Goal: Task Accomplishment & Management: Use online tool/utility

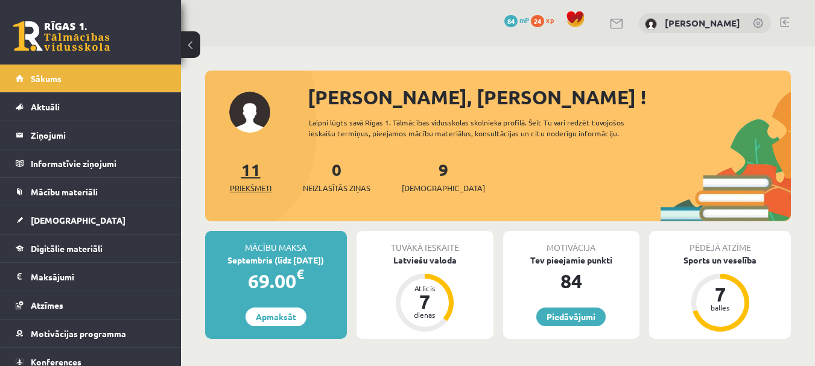
click at [255, 164] on link "11 Priekšmeti" at bounding box center [251, 177] width 42 height 36
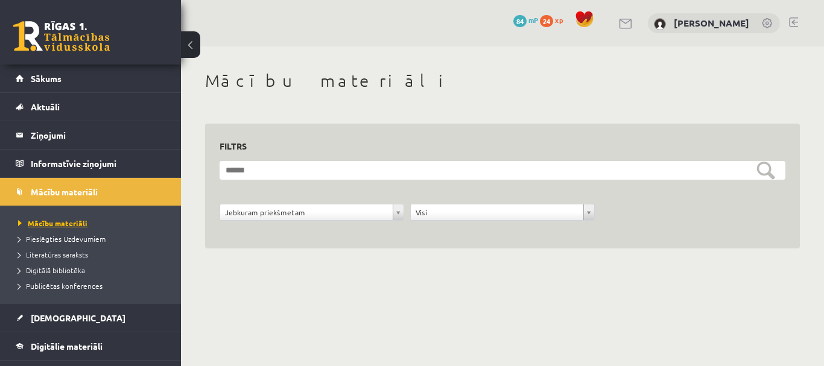
click at [46, 219] on span "Mācību materiāli" at bounding box center [52, 223] width 69 height 10
click at [63, 266] on link "Digitālā bibliotēka" at bounding box center [93, 270] width 151 height 11
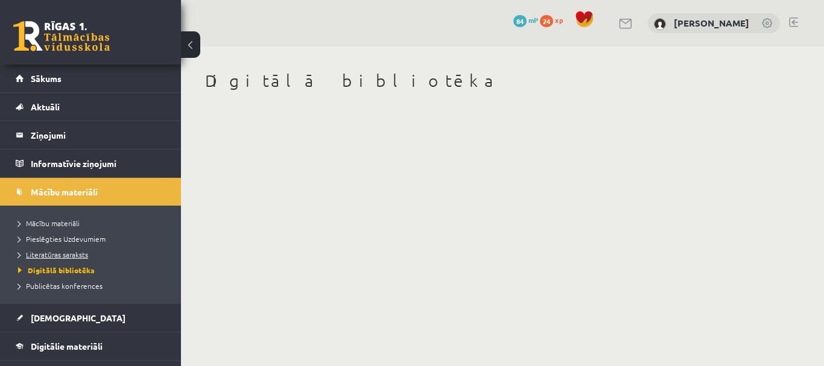
click at [53, 250] on link "Literatūras saraksts" at bounding box center [93, 254] width 151 height 11
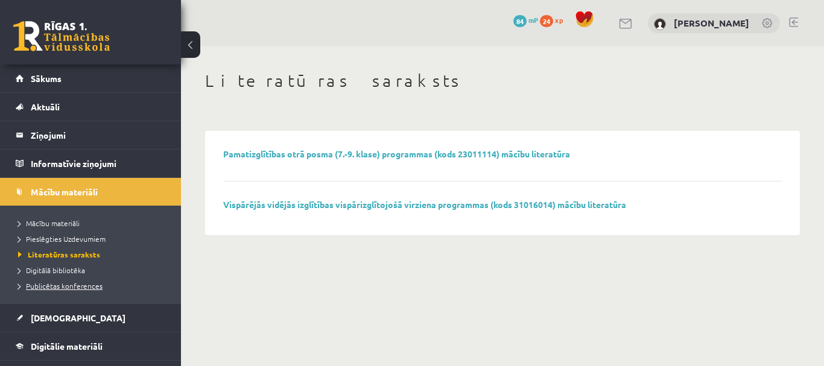
click at [53, 291] on link "Publicētas konferences" at bounding box center [93, 286] width 151 height 11
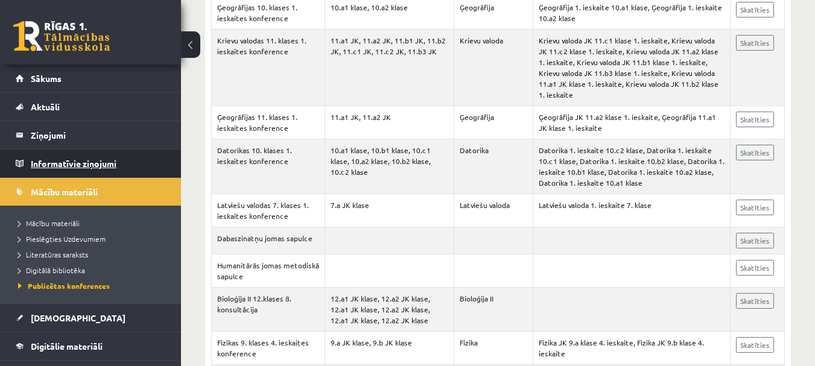
scroll to position [604, 0]
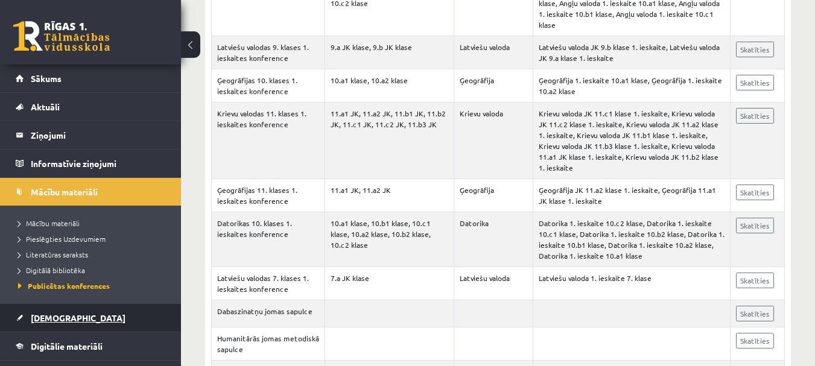
click at [34, 317] on span "[DEMOGRAPHIC_DATA]" at bounding box center [78, 318] width 95 height 11
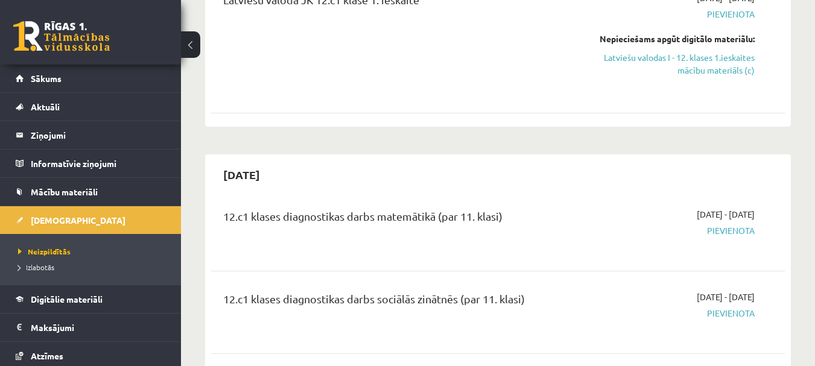
scroll to position [241, 0]
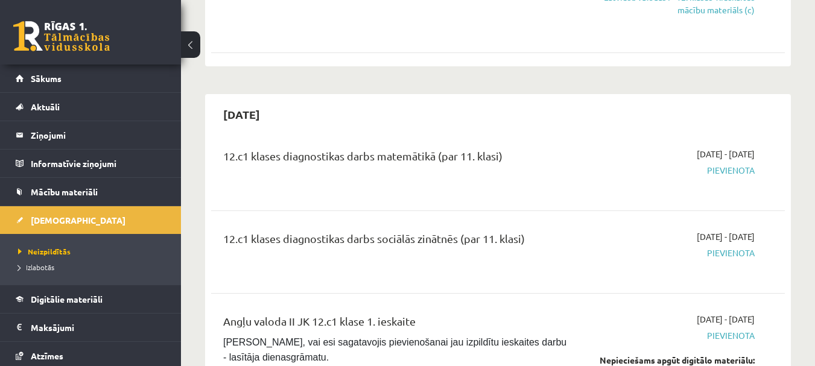
click at [324, 154] on div "12.c1 klases diagnostikas darbs matemātikā (par 11. klasi)" at bounding box center [397, 159] width 348 height 22
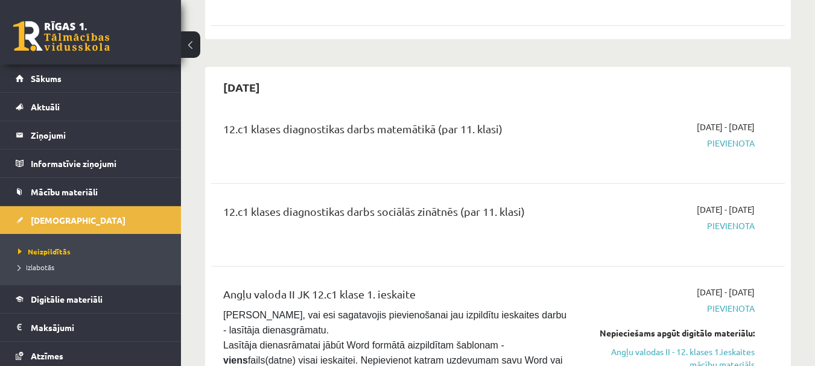
scroll to position [0, 0]
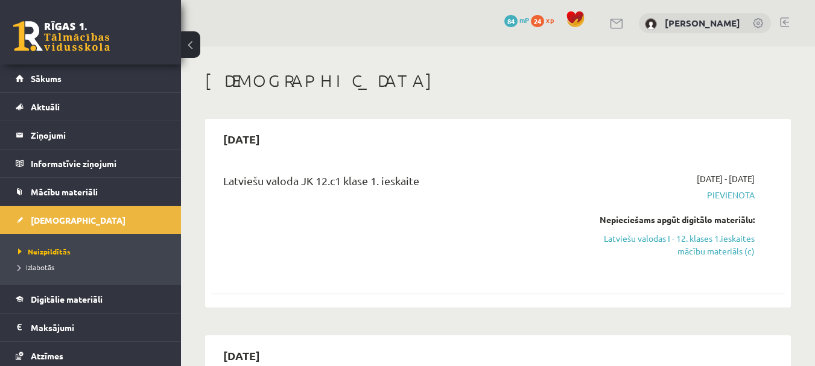
drag, startPoint x: 346, startPoint y: 148, endPoint x: 641, endPoint y: 104, distance: 298.4
click at [702, 258] on div "2025-09-01 - 2025-09-15 Pievienota Nepieciešams apgūt digitālo materiālu: Latvi…" at bounding box center [672, 224] width 183 height 102
drag, startPoint x: 691, startPoint y: 250, endPoint x: 464, endPoint y: 36, distance: 312.1
click at [690, 249] on link "Latviešu valodas I - 12. klases 1.ieskaites mācību materiāls (c)" at bounding box center [672, 244] width 165 height 25
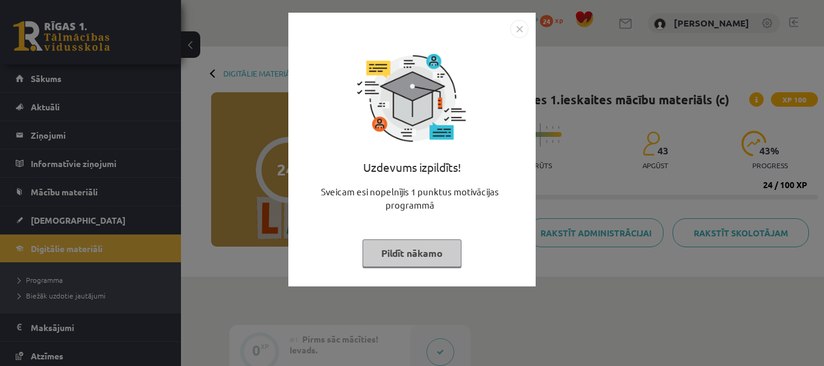
click at [520, 37] on img "Close" at bounding box center [520, 29] width 18 height 18
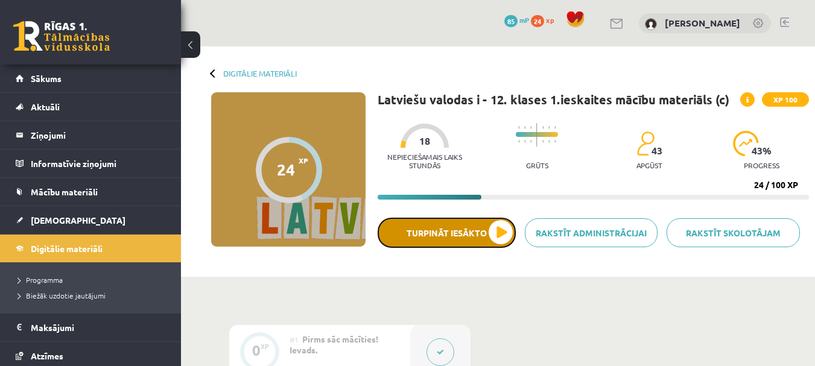
click at [412, 247] on button "Turpināt iesākto" at bounding box center [447, 233] width 138 height 30
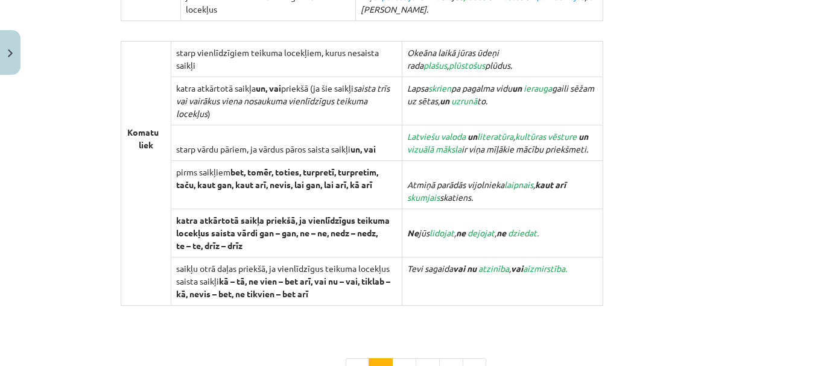
scroll to position [1147, 0]
click at [433, 153] on td "Latviešu valoda un literatūra , kultūras vēsture un vizuālā māksla ir viņa mīļā…" at bounding box center [503, 143] width 201 height 36
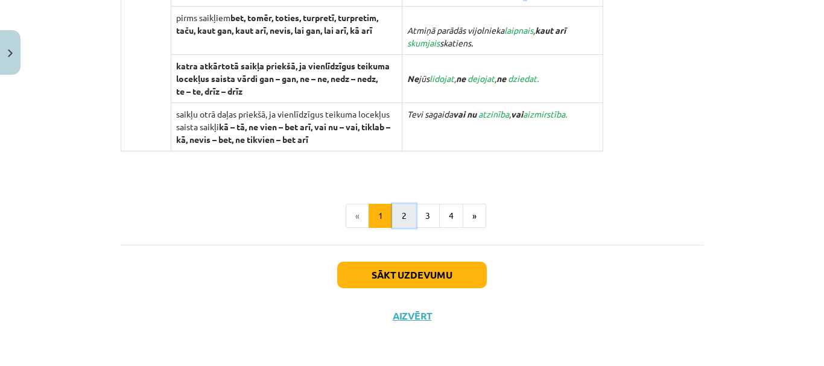
click at [399, 216] on button "2" at bounding box center [404, 216] width 24 height 24
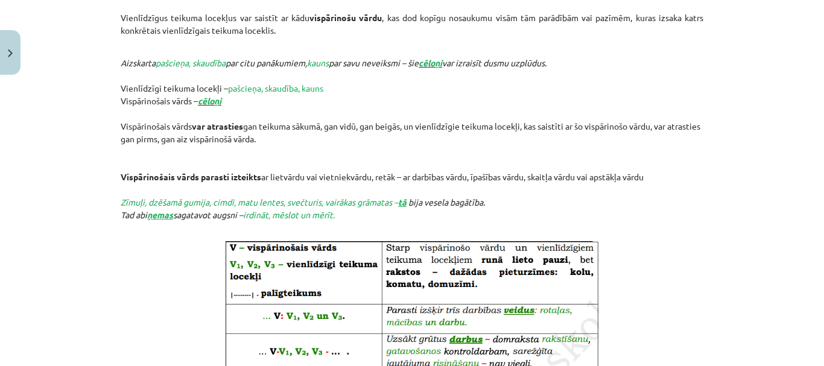
scroll to position [0, 0]
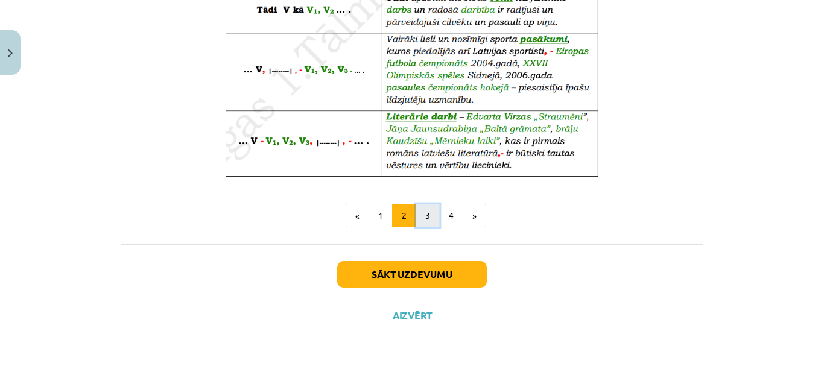
click at [426, 212] on button "3" at bounding box center [428, 216] width 24 height 24
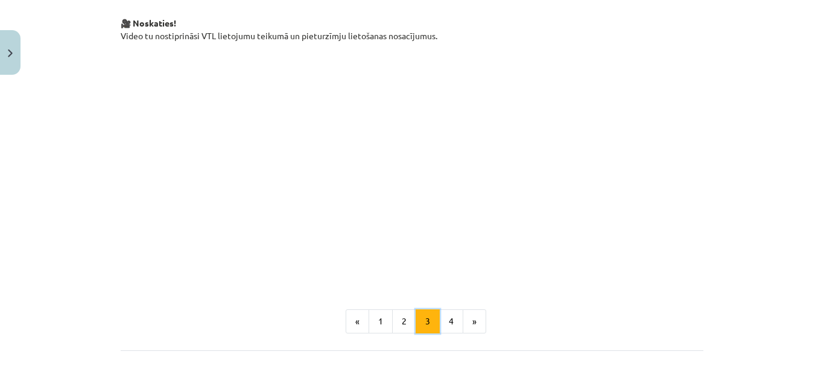
scroll to position [276, 0]
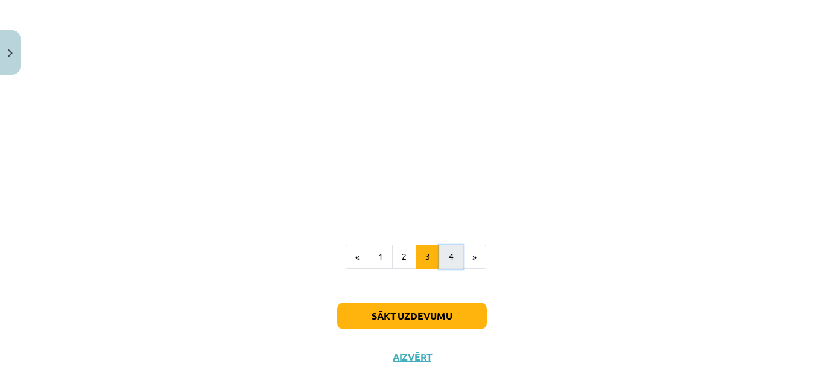
click at [447, 255] on button "4" at bounding box center [451, 257] width 24 height 24
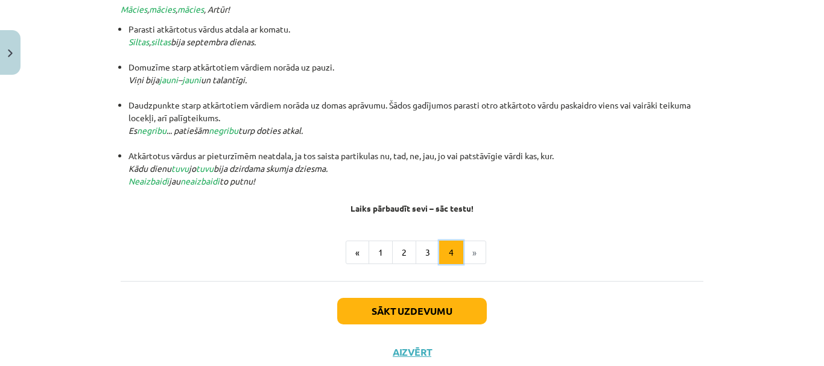
scroll to position [337, 0]
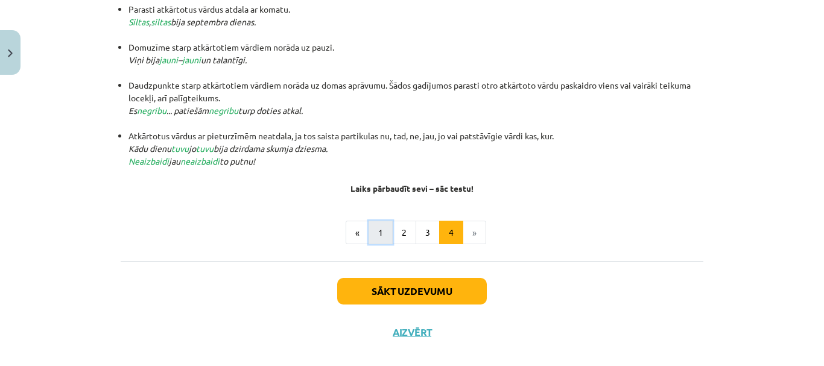
click at [376, 230] on button "1" at bounding box center [381, 233] width 24 height 24
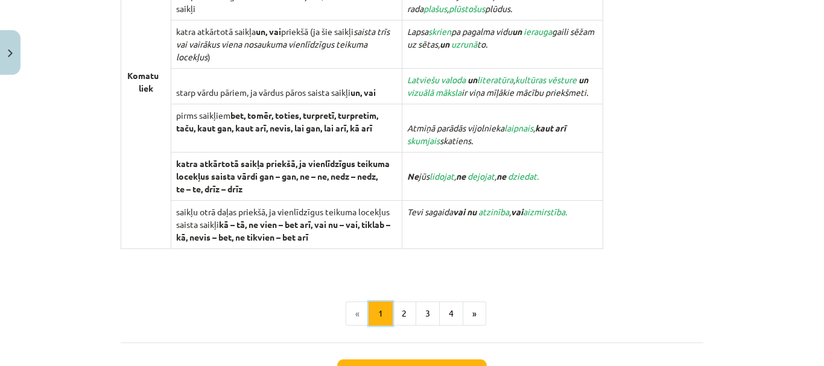
scroll to position [1301, 0]
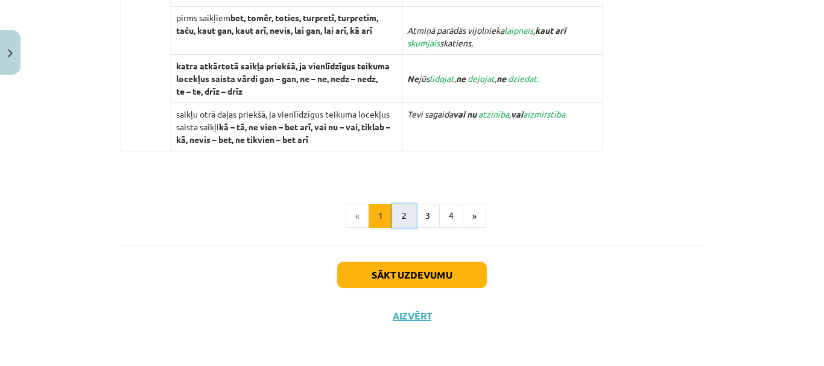
click at [409, 214] on button "2" at bounding box center [404, 216] width 24 height 24
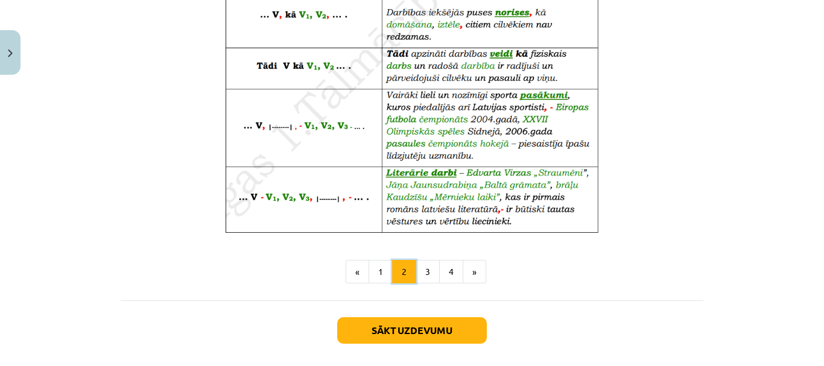
scroll to position [824, 0]
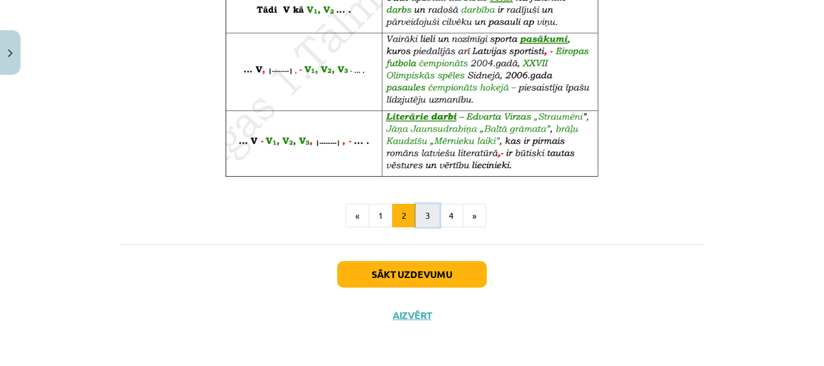
click at [424, 213] on button "3" at bounding box center [428, 216] width 24 height 24
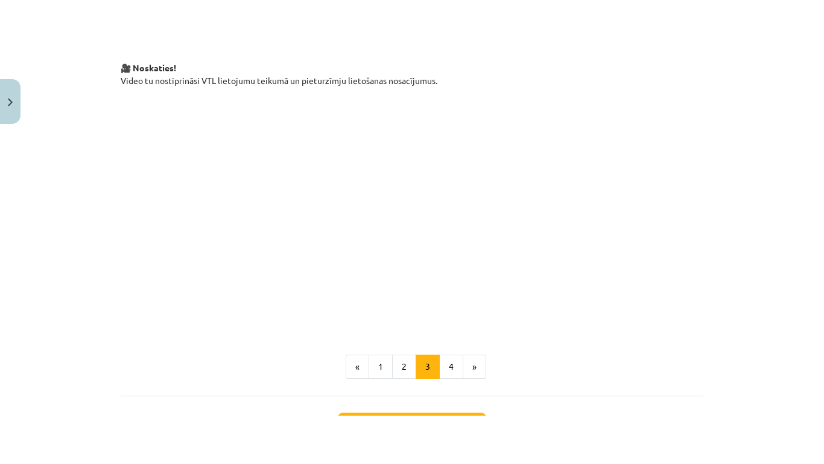
scroll to position [0, 0]
